Goal: Browse casually

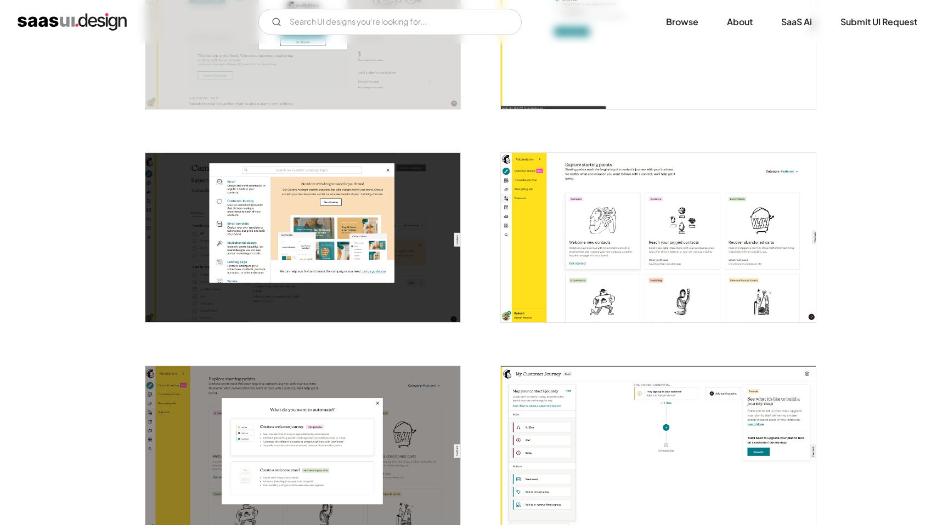
scroll to position [748, 0]
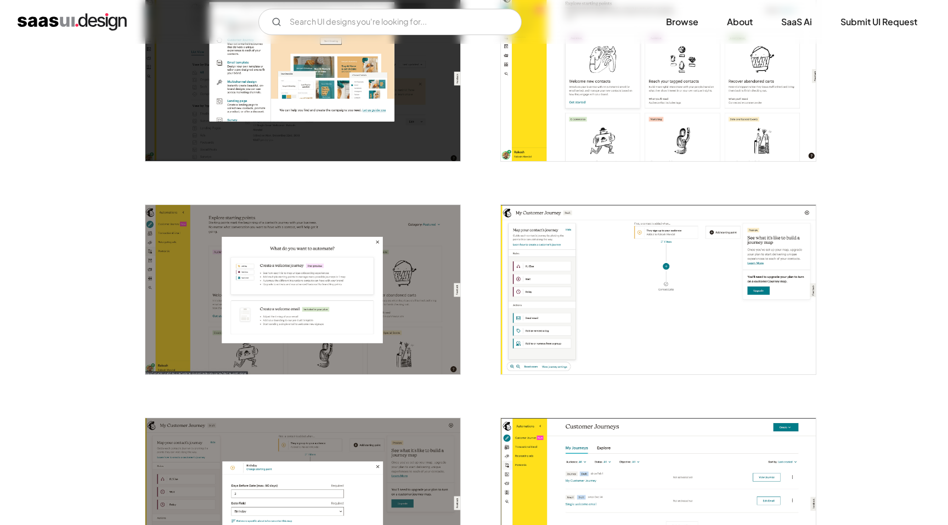
scroll to position [907, 0]
click at [630, 341] on img "open lightbox" at bounding box center [658, 289] width 315 height 169
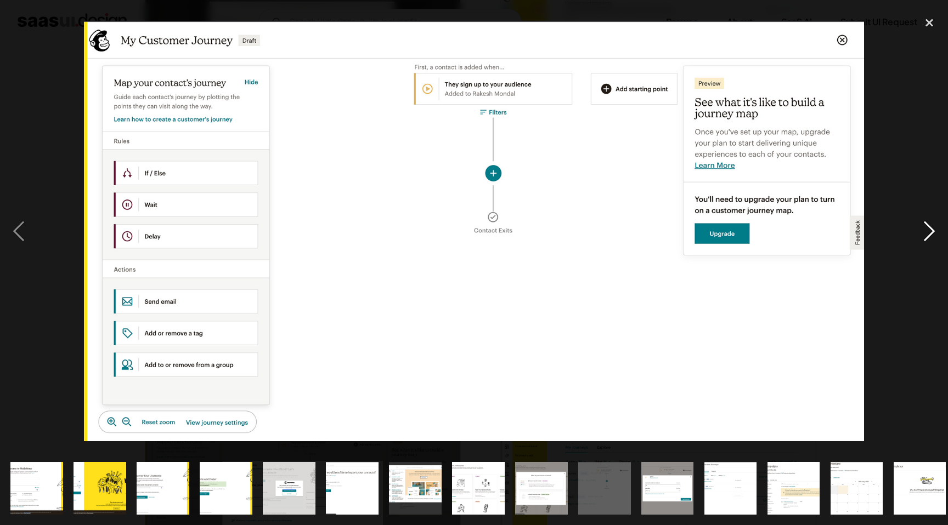
click at [932, 236] on div "next image" at bounding box center [928, 230] width 37 height 441
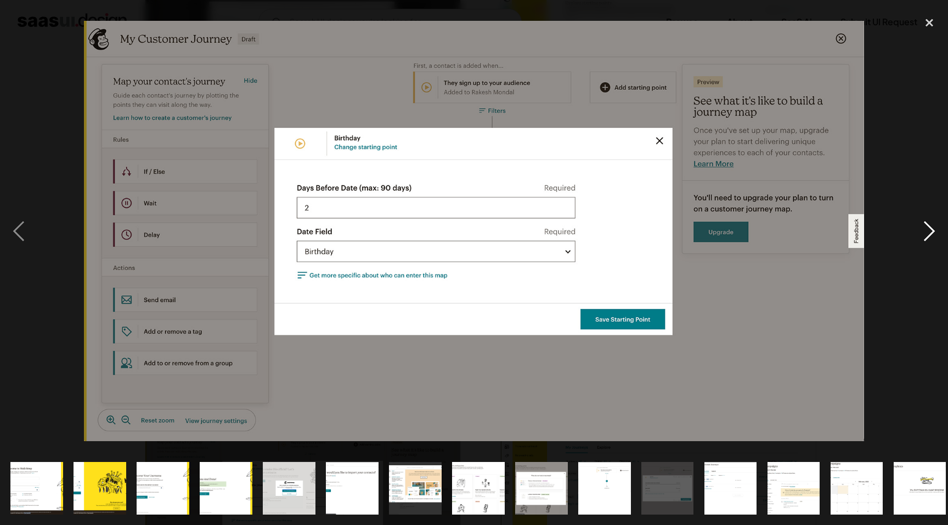
click at [924, 237] on div "next image" at bounding box center [928, 230] width 37 height 441
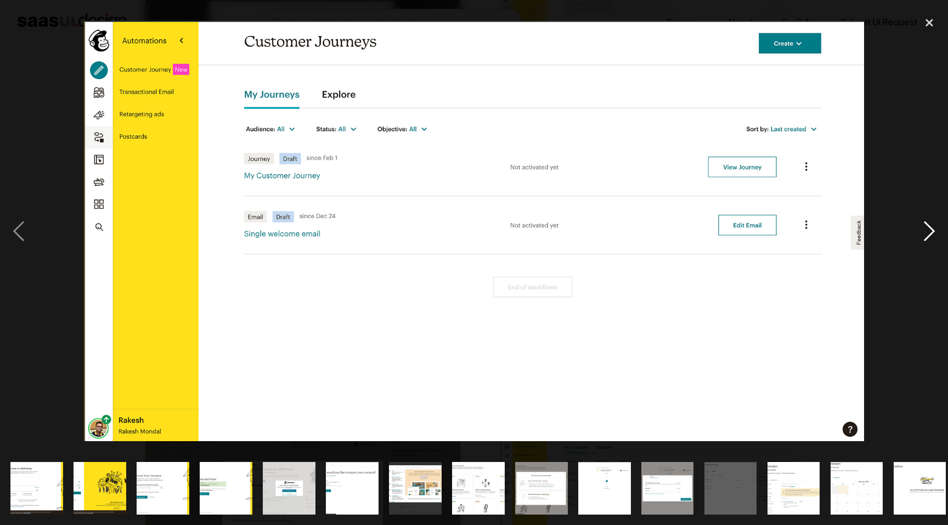
click at [925, 235] on div "next image" at bounding box center [928, 230] width 37 height 441
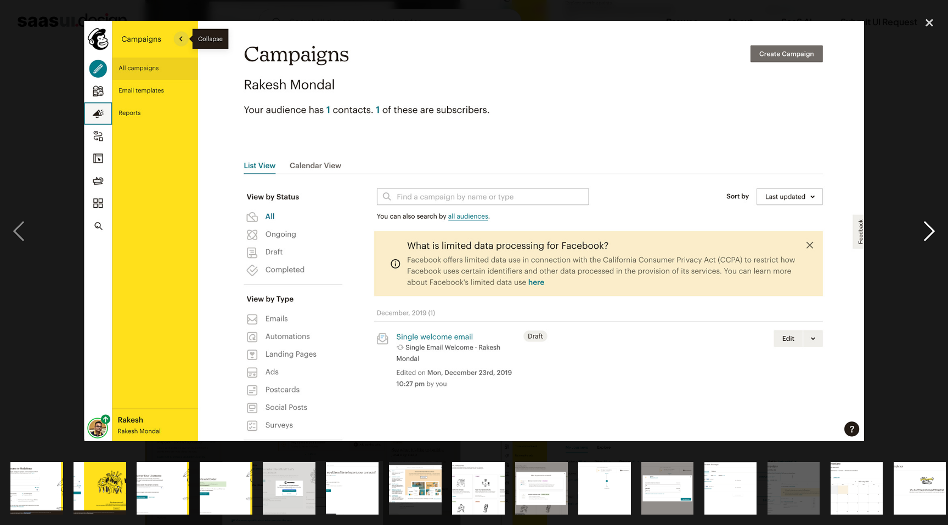
drag, startPoint x: 925, startPoint y: 235, endPoint x: 918, endPoint y: 187, distance: 48.3
click at [921, 195] on div "next image" at bounding box center [928, 230] width 37 height 441
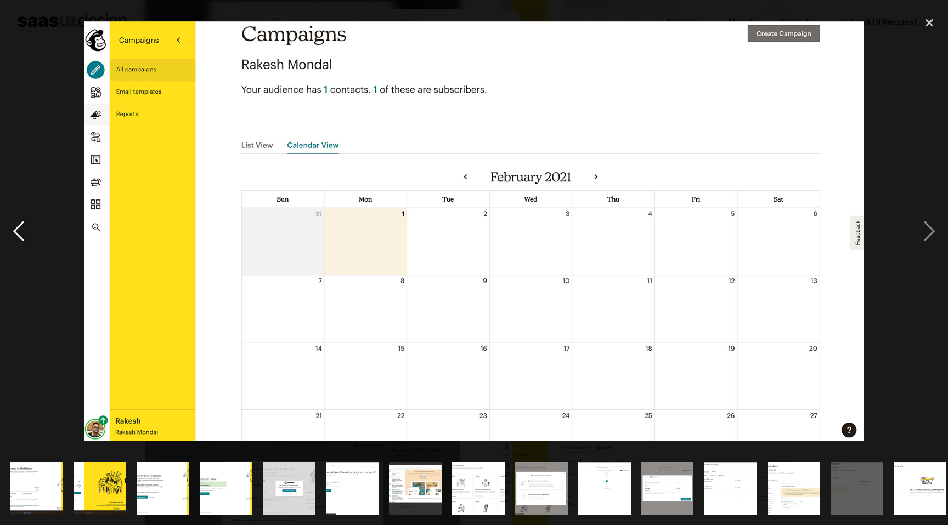
click at [10, 237] on div "previous image" at bounding box center [18, 230] width 37 height 441
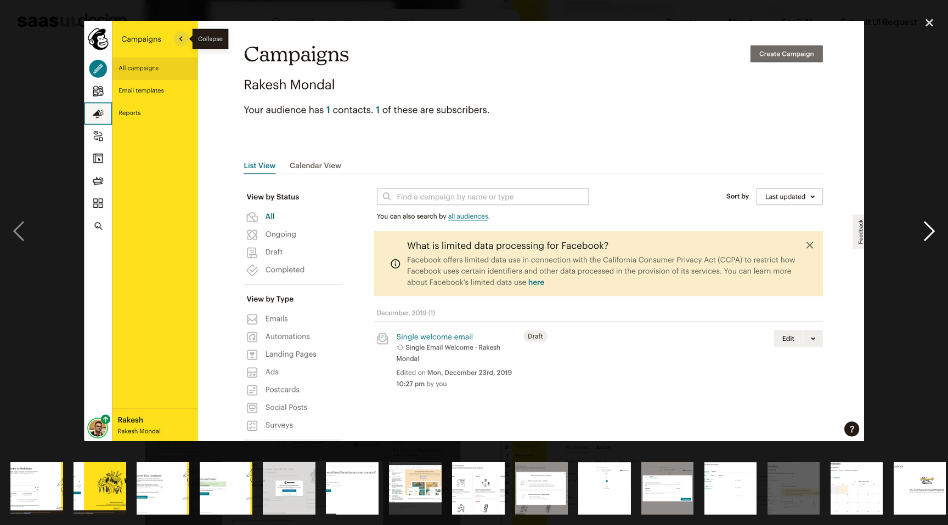
click at [928, 238] on div "next image" at bounding box center [928, 230] width 37 height 441
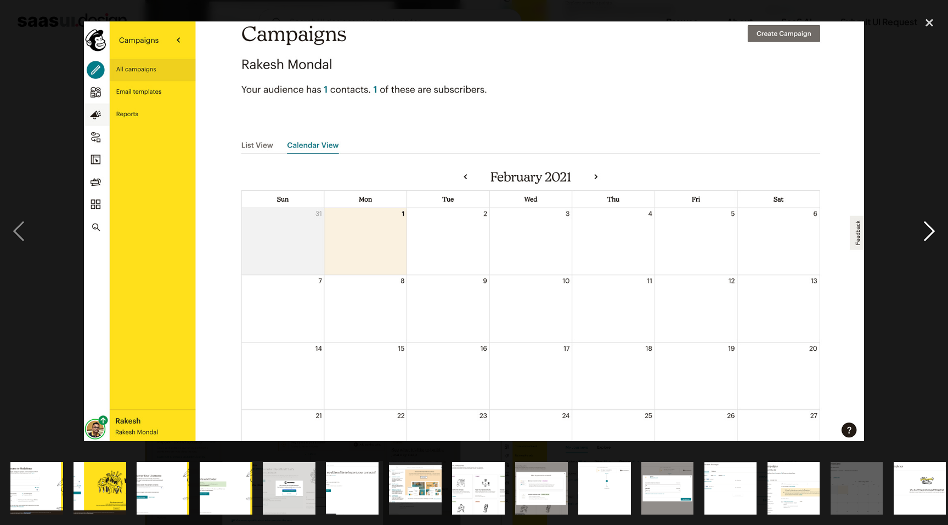
click at [928, 239] on div "next image" at bounding box center [928, 230] width 37 height 441
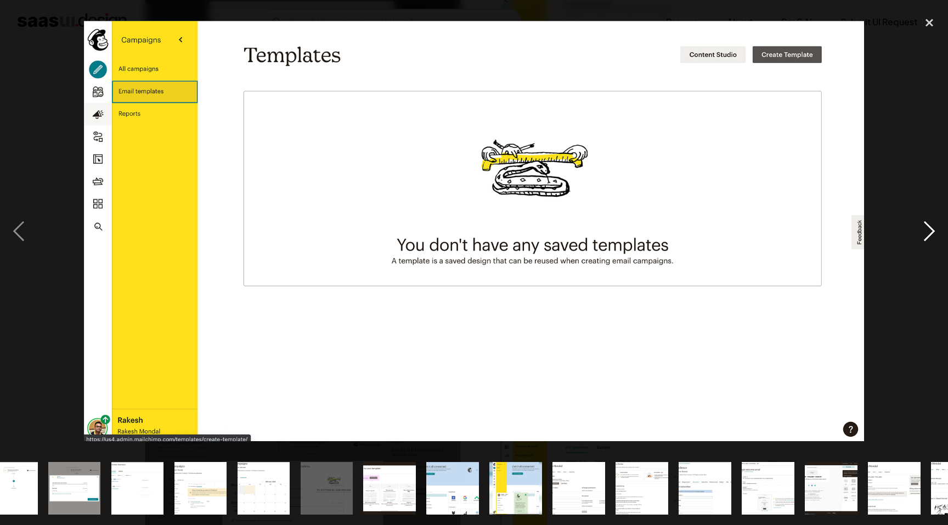
scroll to position [0, 639]
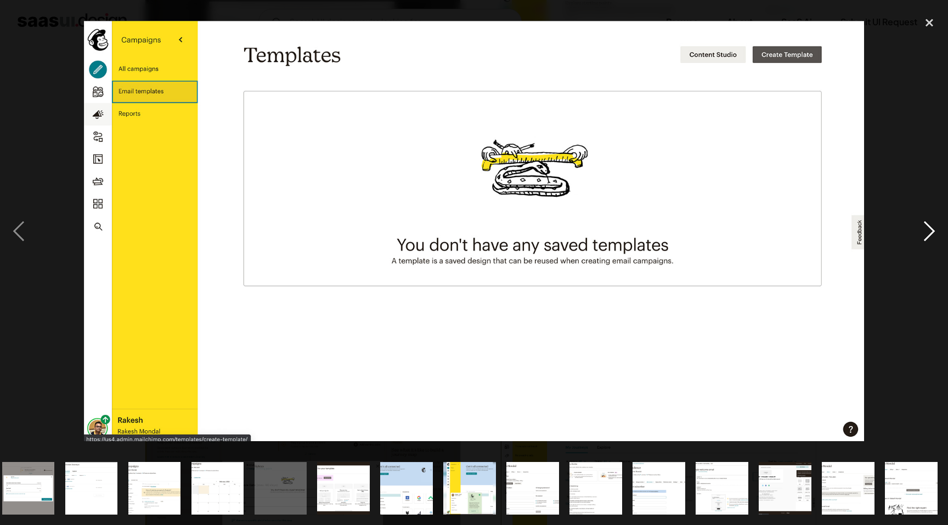
click at [924, 227] on div "next image" at bounding box center [928, 230] width 37 height 441
